Goal: Task Accomplishment & Management: Manage account settings

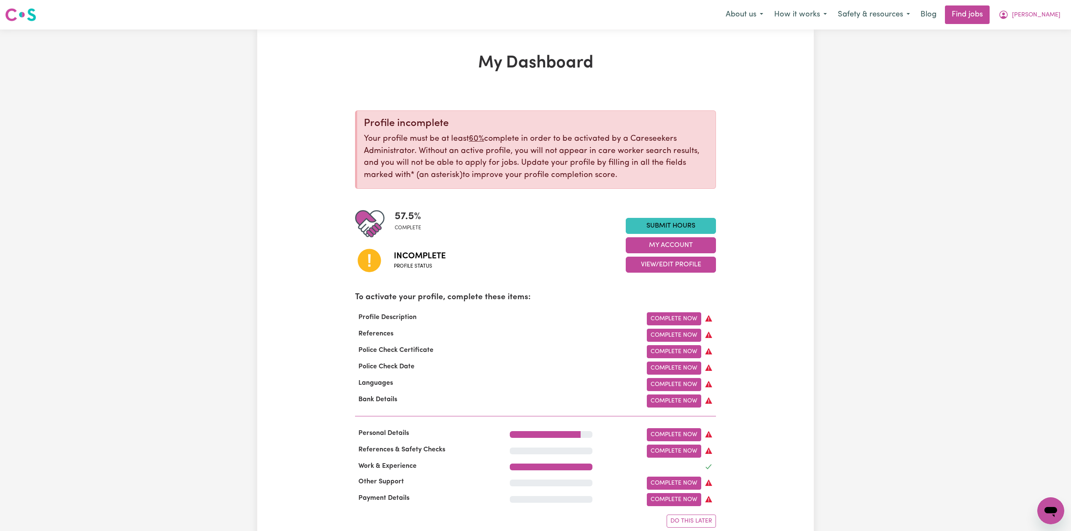
click at [637, 274] on div "57.5 % complete Incomplete Profile status Submit Hours My Account View/Edit Pro…" at bounding box center [535, 245] width 361 height 72
click at [641, 270] on button "View/Edit Profile" at bounding box center [670, 265] width 90 height 16
click at [639, 297] on link "Edit Profile" at bounding box center [665, 303] width 79 height 17
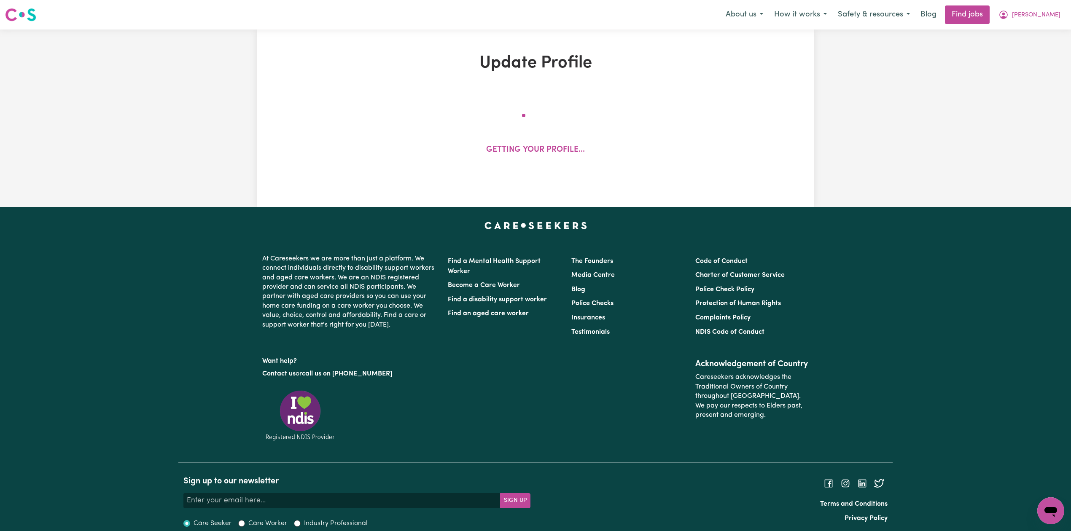
select select "[DEMOGRAPHIC_DATA]"
select select "[DEMOGRAPHIC_DATA] Citizen"
select select "Studying a healthcare related degree or qualification"
select select "70"
select select "90"
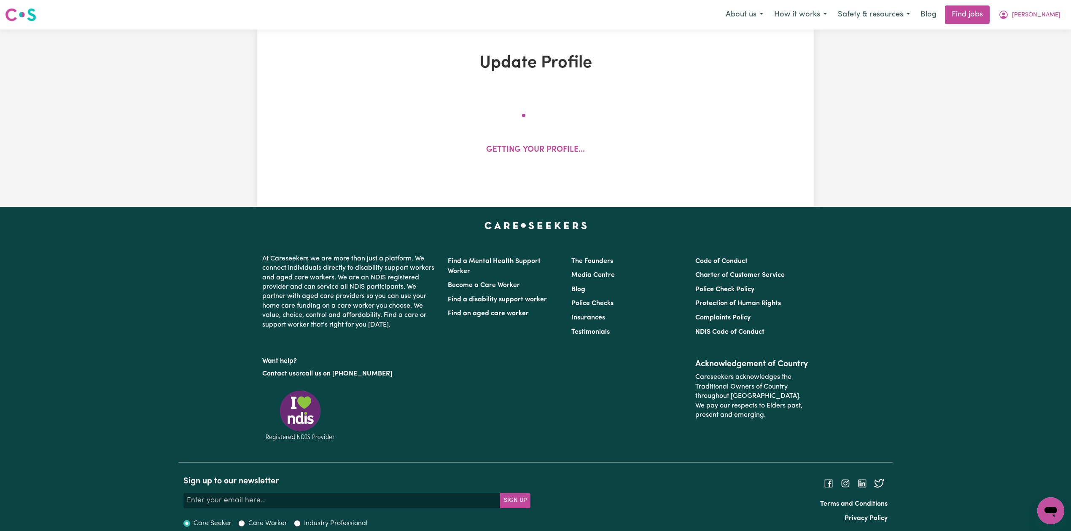
select select "105"
select select "128"
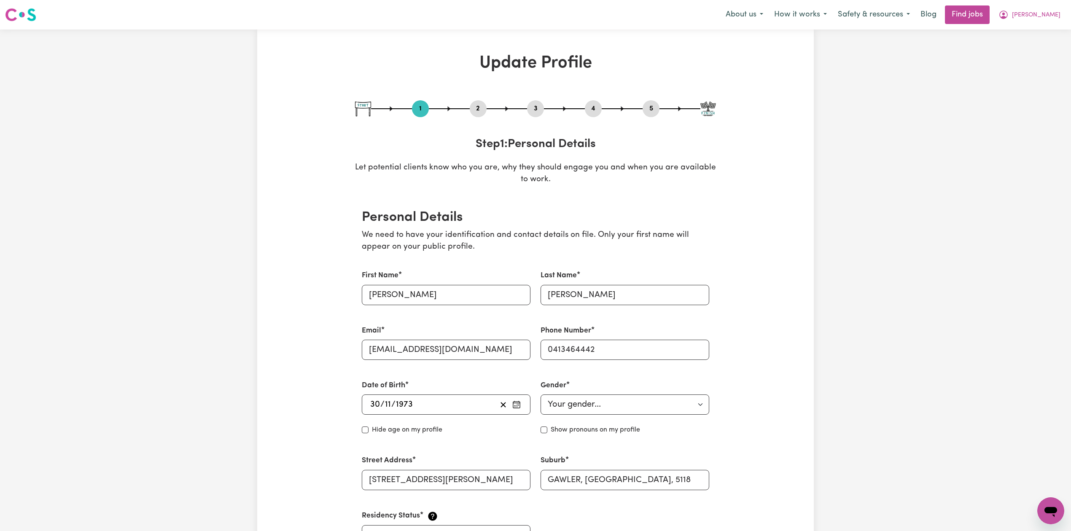
drag, startPoint x: 474, startPoint y: 107, endPoint x: 474, endPoint y: 114, distance: 7.2
click at [474, 106] on button "2" at bounding box center [478, 108] width 17 height 11
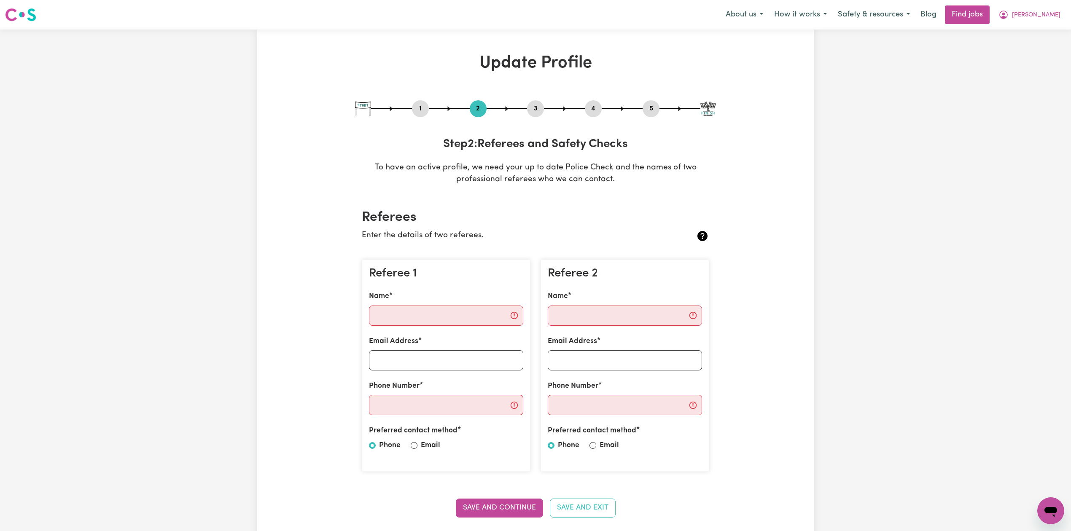
click at [644, 105] on button "5" at bounding box center [650, 108] width 17 height 11
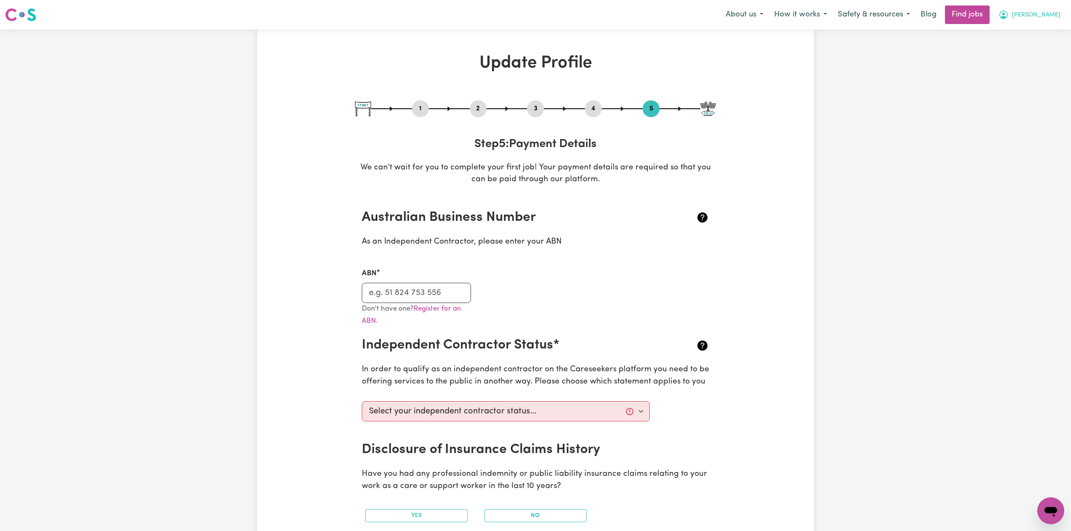
drag, startPoint x: 1044, startPoint y: 27, endPoint x: 1044, endPoint y: 13, distance: 13.5
click at [1044, 26] on nav "Menu About us How it works Safety & resources Blog Find jobs [PERSON_NAME]" at bounding box center [535, 15] width 1071 height 30
click at [1044, 13] on span "[PERSON_NAME]" at bounding box center [1036, 15] width 48 height 9
click at [1033, 43] on link "My Dashboard" at bounding box center [1031, 48] width 67 height 16
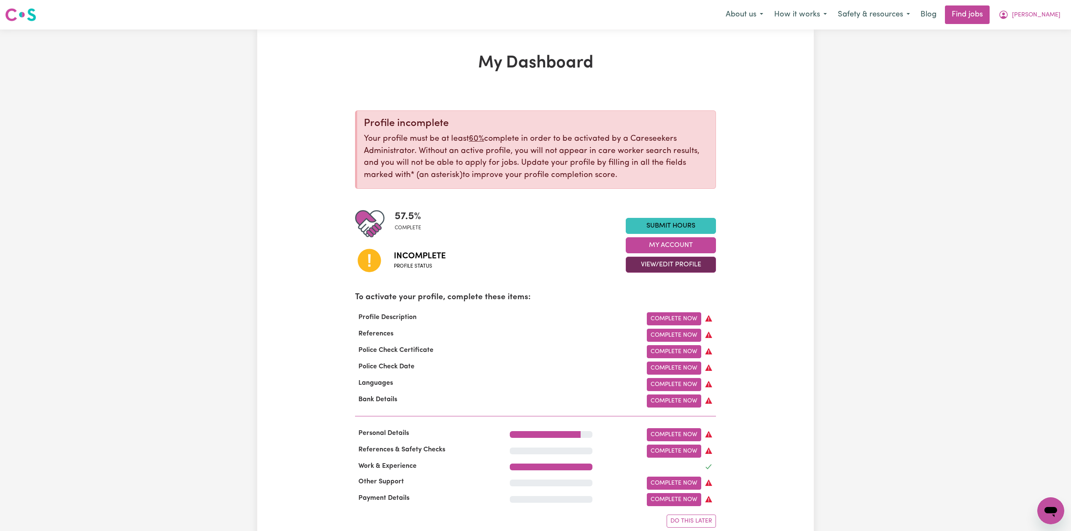
click at [648, 263] on button "View/Edit Profile" at bounding box center [670, 265] width 90 height 16
click at [1008, 16] on icon "My Account" at bounding box center [1003, 15] width 10 height 10
click at [1026, 60] on link "Logout" at bounding box center [1031, 64] width 67 height 16
